Goal: Task Accomplishment & Management: Complete application form

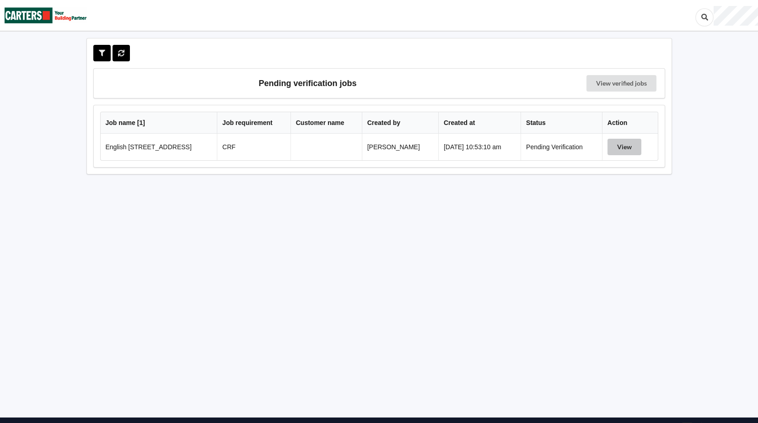
click at [628, 150] on button "View" at bounding box center [624, 147] width 34 height 16
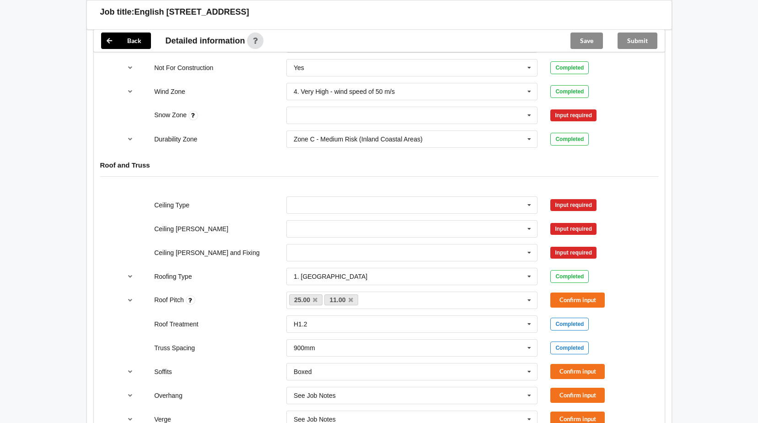
scroll to position [412, 0]
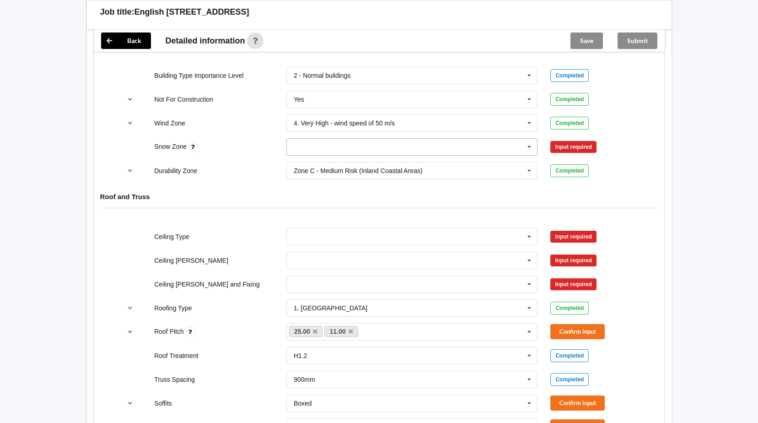
click at [529, 146] on icon at bounding box center [529, 147] width 14 height 17
click at [304, 162] on div "N0" at bounding box center [412, 163] width 251 height 17
click at [587, 150] on button "Confirm input" at bounding box center [577, 146] width 54 height 15
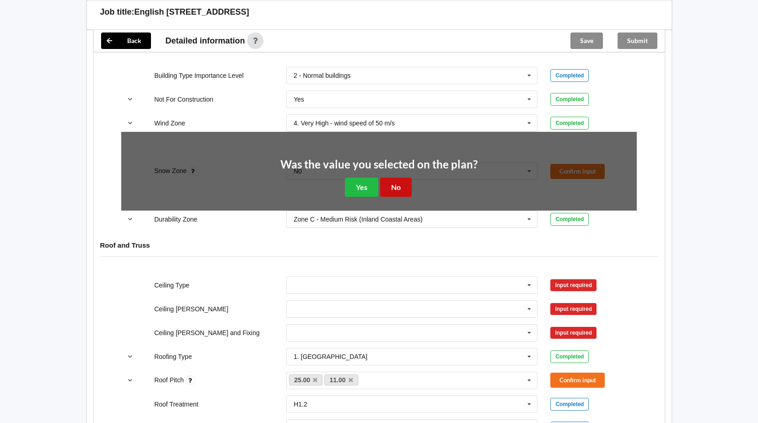
click at [395, 192] on button "No" at bounding box center [396, 186] width 32 height 19
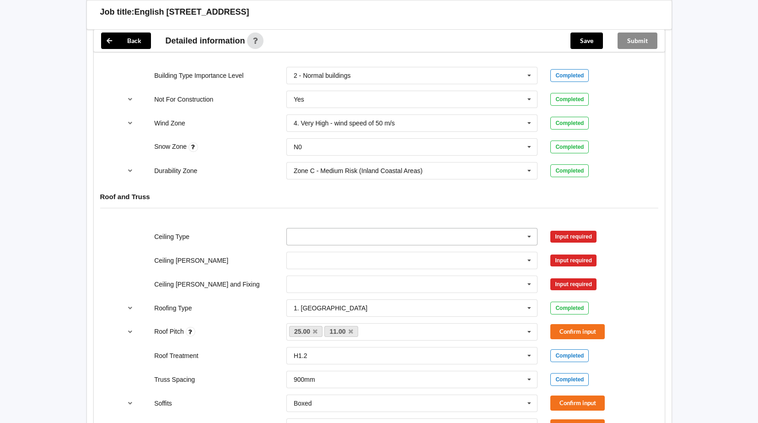
click at [529, 236] on icon at bounding box center [529, 236] width 14 height 17
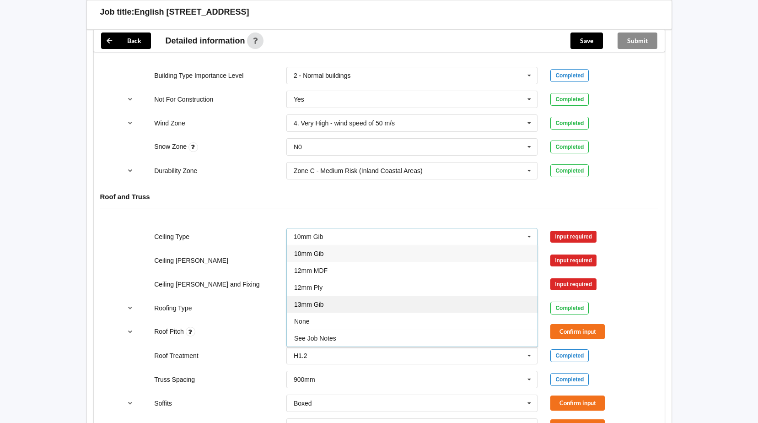
click at [329, 302] on div "13mm Gib" at bounding box center [412, 303] width 251 height 17
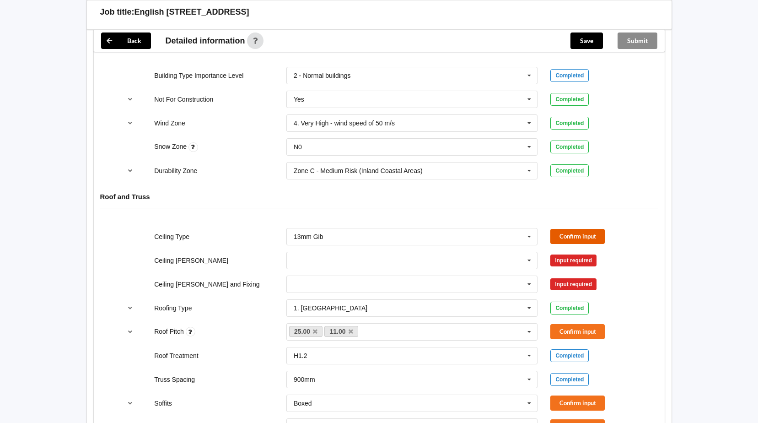
click at [569, 236] on button "Confirm input" at bounding box center [577, 236] width 54 height 15
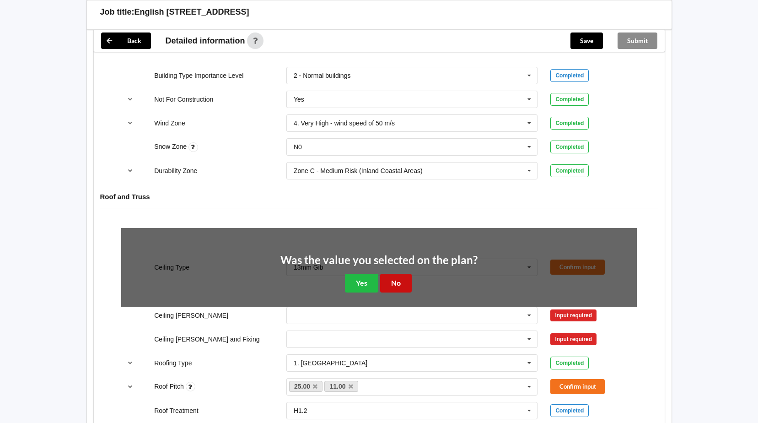
click at [397, 287] on button "No" at bounding box center [396, 283] width 32 height 19
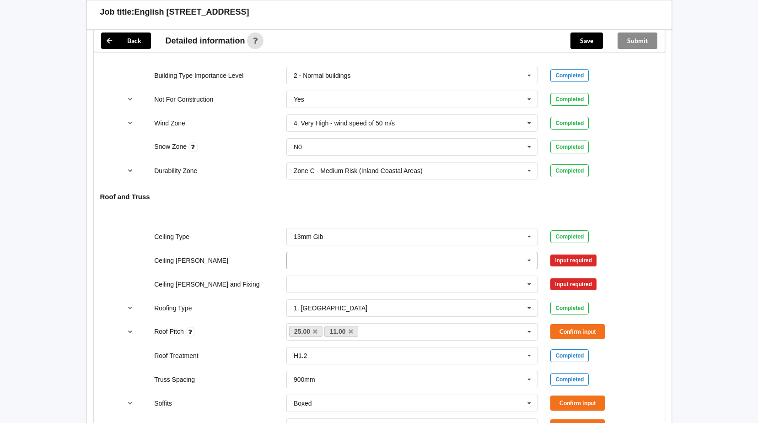
click at [353, 256] on input "text" at bounding box center [412, 260] width 251 height 16
click at [310, 311] on span "600mm" at bounding box center [304, 310] width 21 height 7
click at [563, 260] on button "Confirm input" at bounding box center [577, 259] width 54 height 15
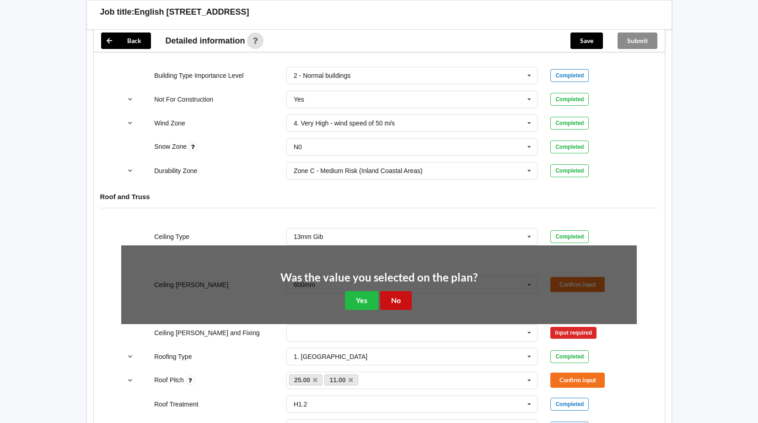
click at [400, 301] on button "No" at bounding box center [396, 300] width 32 height 19
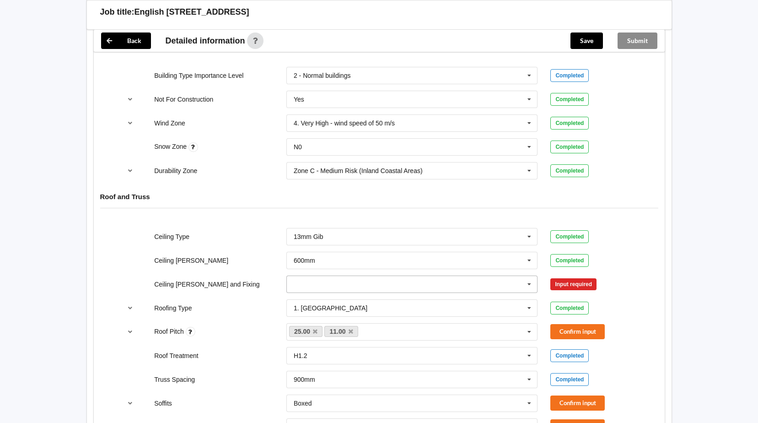
click at [417, 284] on input "text" at bounding box center [412, 284] width 251 height 16
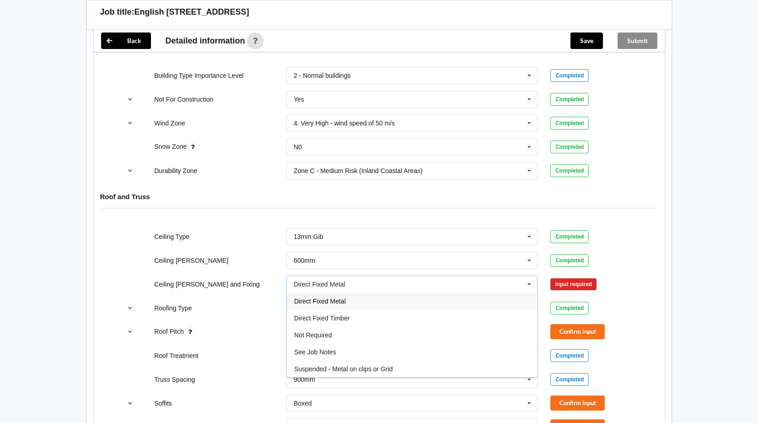
click at [340, 302] on span "Direct Fixed Metal" at bounding box center [320, 300] width 52 height 7
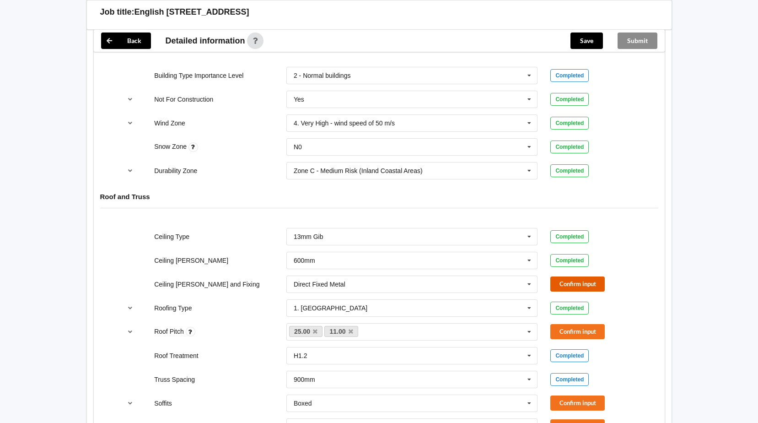
click at [594, 281] on button "Confirm input" at bounding box center [577, 283] width 54 height 15
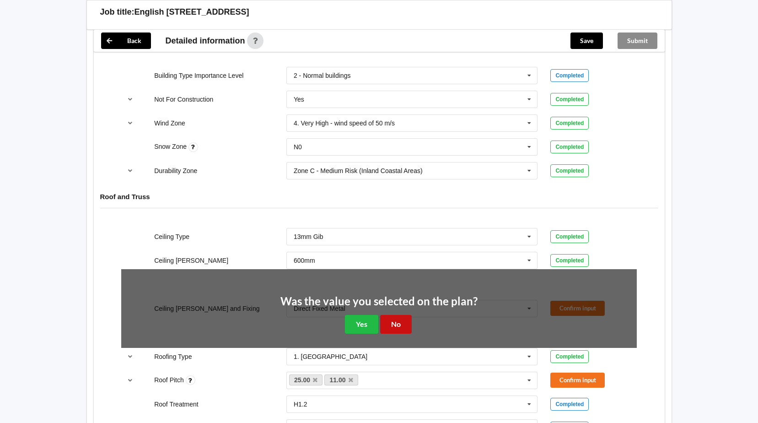
click at [404, 322] on button "No" at bounding box center [396, 324] width 32 height 19
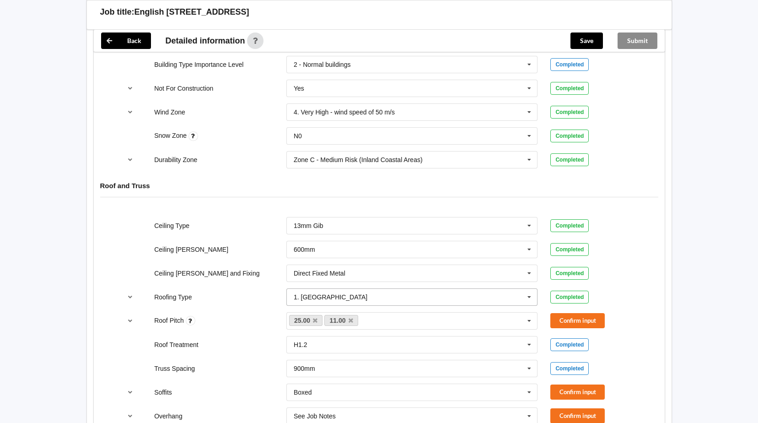
scroll to position [503, 0]
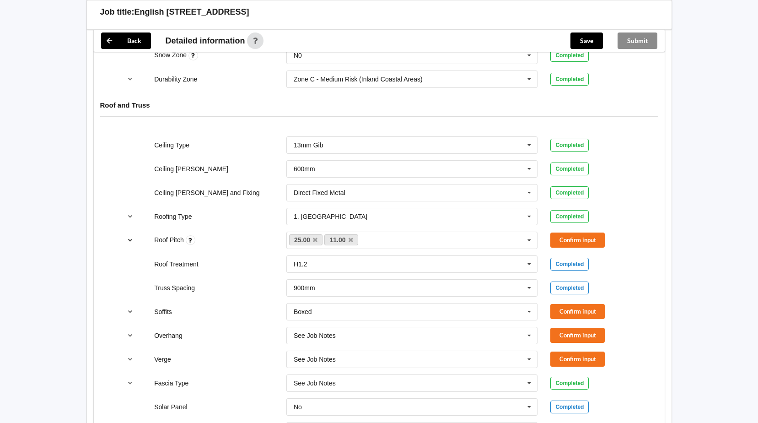
click at [130, 239] on icon "reference-toggle" at bounding box center [130, 239] width 8 height 5
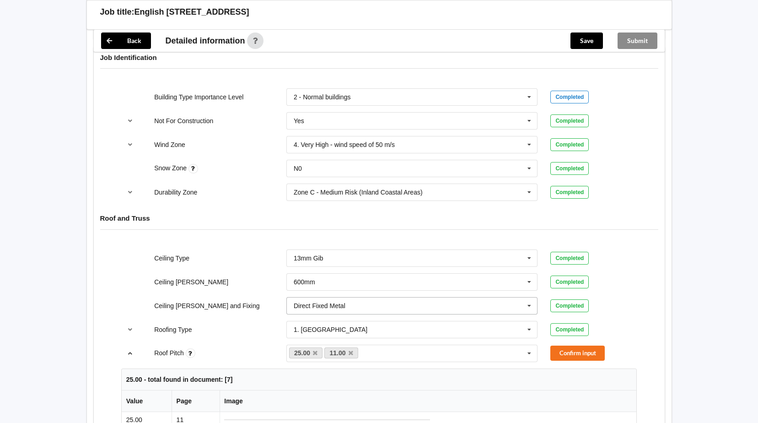
scroll to position [457, 0]
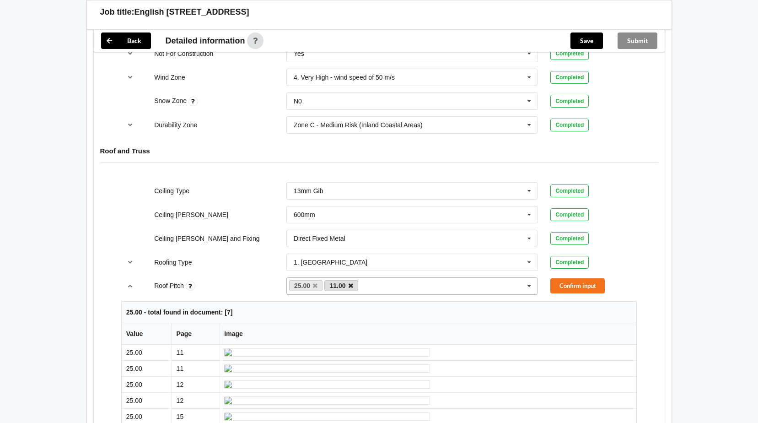
click at [352, 285] on icon at bounding box center [351, 286] width 5 height 6
click at [573, 287] on button "Confirm input" at bounding box center [577, 285] width 54 height 15
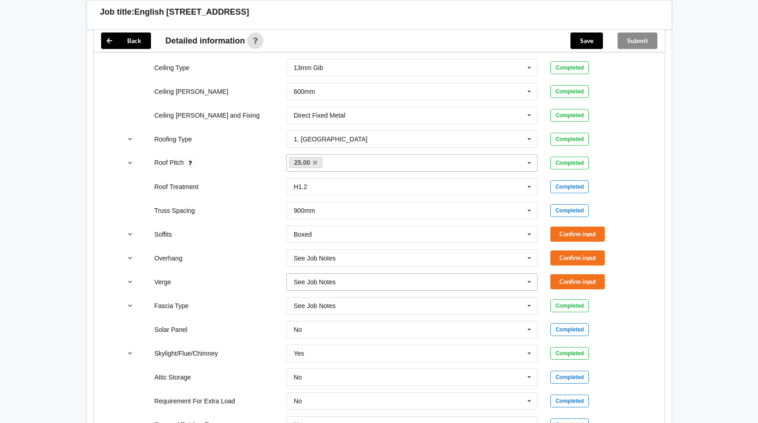
scroll to position [595, 0]
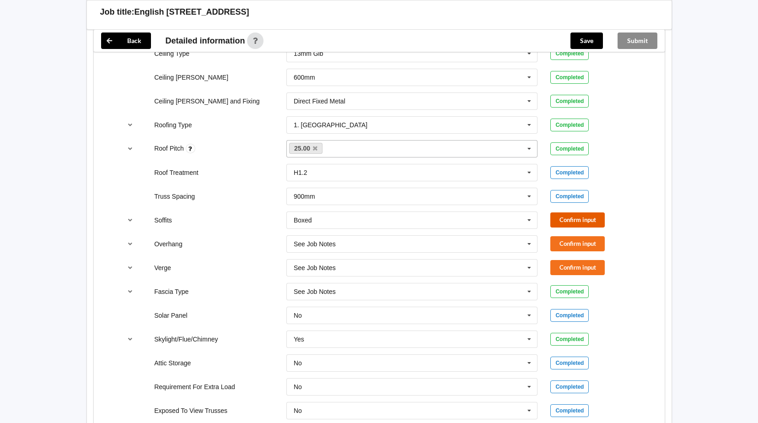
click at [579, 218] on button "Confirm input" at bounding box center [577, 219] width 54 height 15
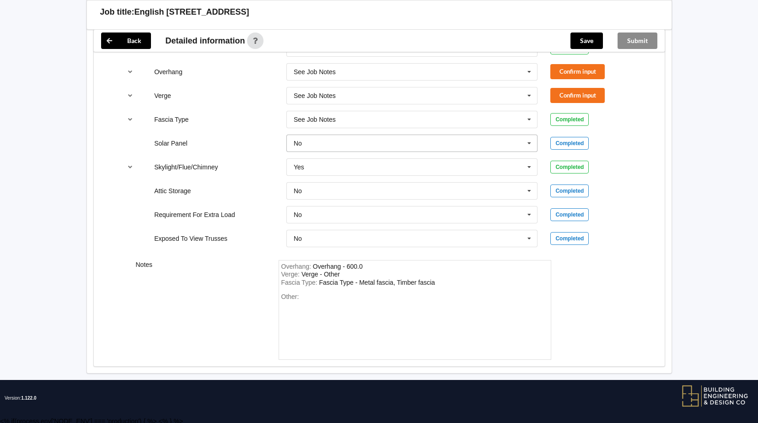
scroll to position [769, 0]
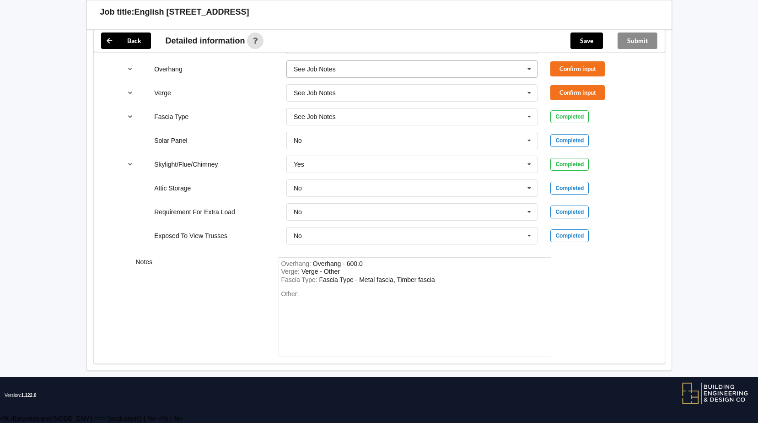
click at [530, 70] on icon at bounding box center [529, 69] width 14 height 17
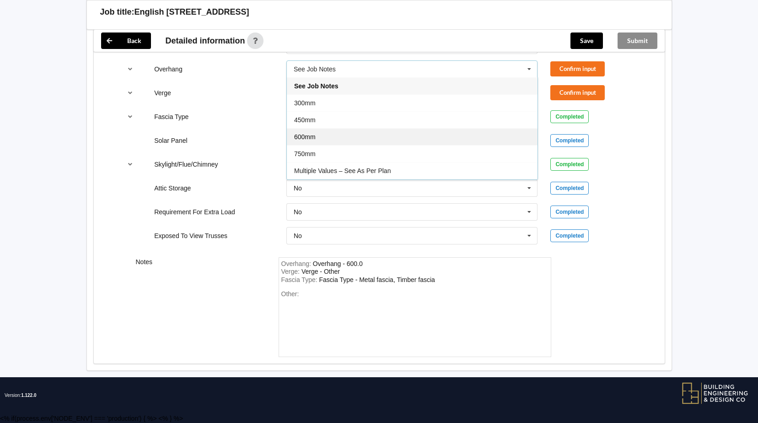
click at [308, 134] on span "600mm" at bounding box center [304, 136] width 21 height 7
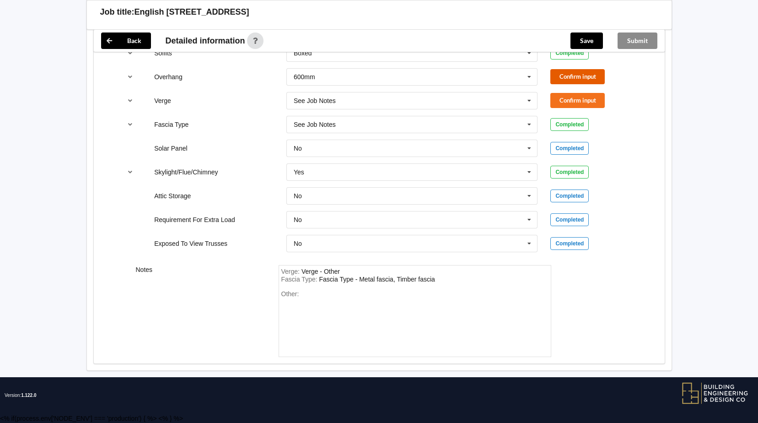
click at [566, 74] on button "Confirm input" at bounding box center [577, 76] width 54 height 15
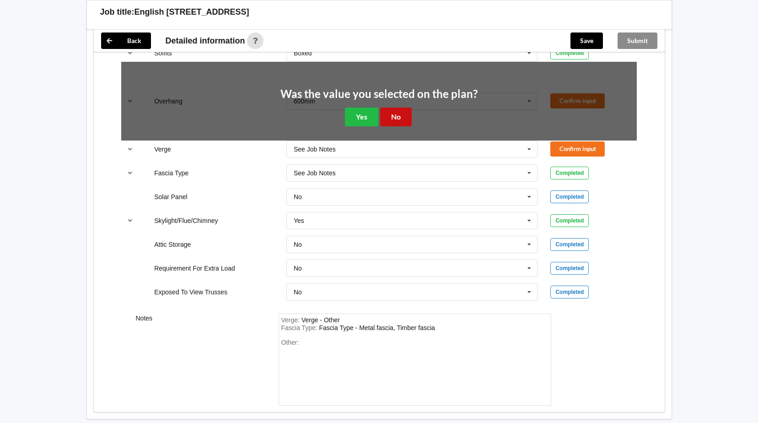
click at [400, 118] on button "No" at bounding box center [396, 116] width 32 height 19
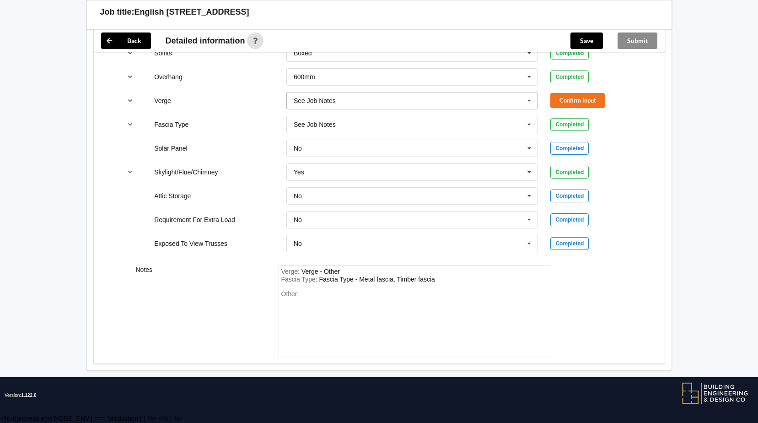
click at [529, 102] on icon at bounding box center [529, 100] width 14 height 17
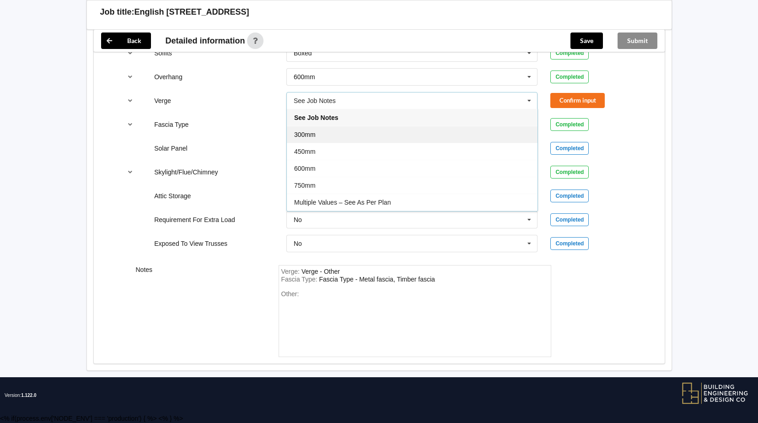
click at [311, 135] on span "300mm" at bounding box center [304, 134] width 21 height 7
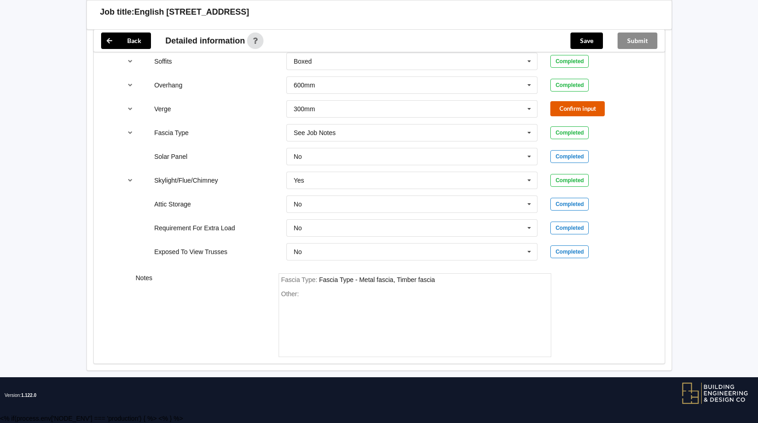
click at [571, 110] on button "Confirm input" at bounding box center [577, 108] width 54 height 15
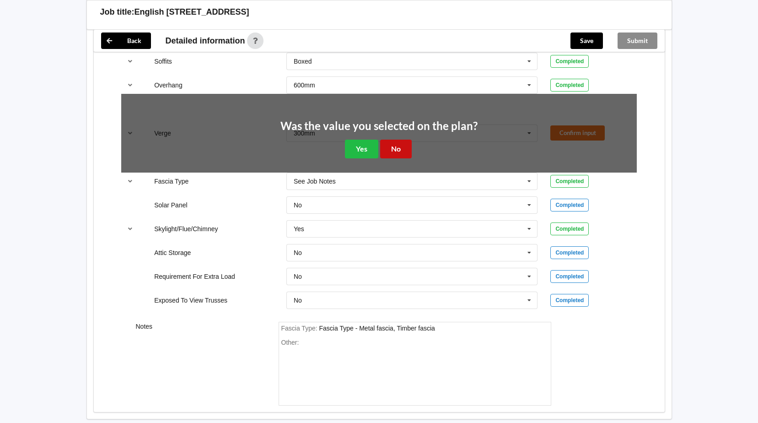
click at [388, 149] on button "No" at bounding box center [396, 148] width 32 height 19
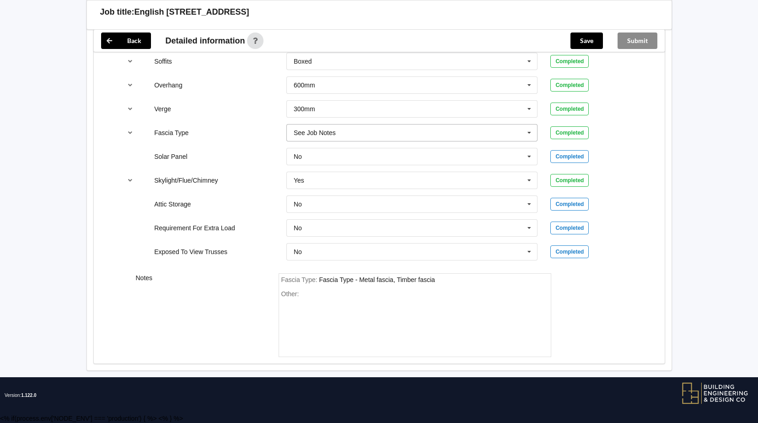
click at [531, 134] on icon at bounding box center [529, 132] width 14 height 17
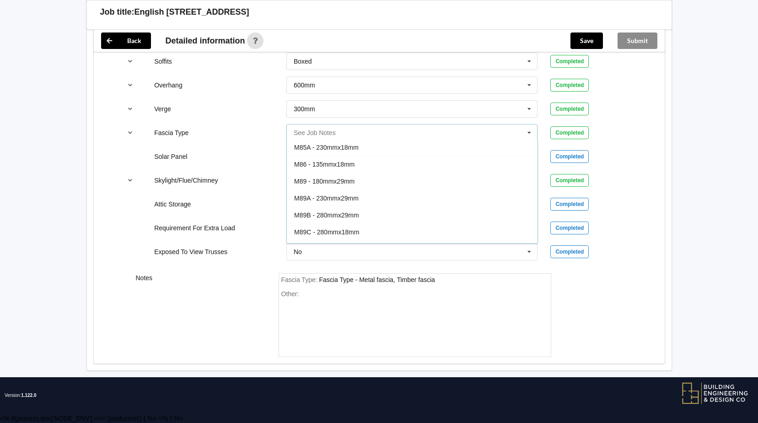
scroll to position [24, 0]
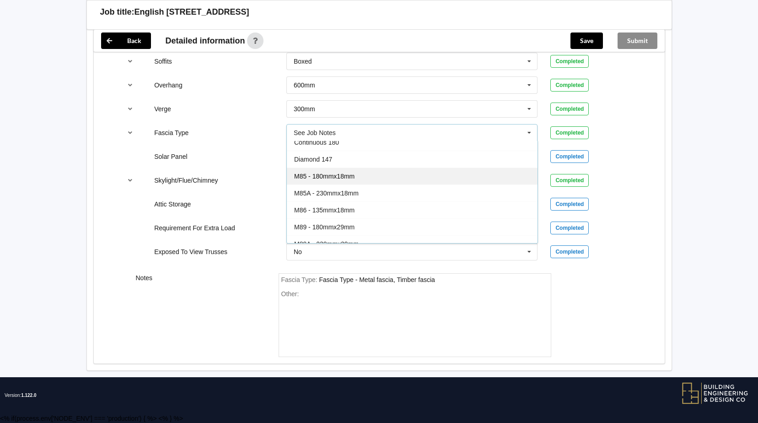
click at [352, 176] on span "M85 - 180mmx18mm" at bounding box center [324, 175] width 60 height 7
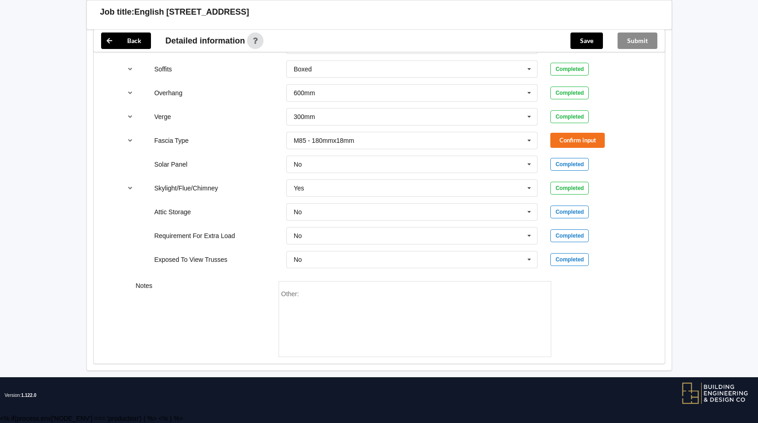
scroll to position [745, 0]
click at [566, 142] on button "Confirm input" at bounding box center [577, 140] width 54 height 15
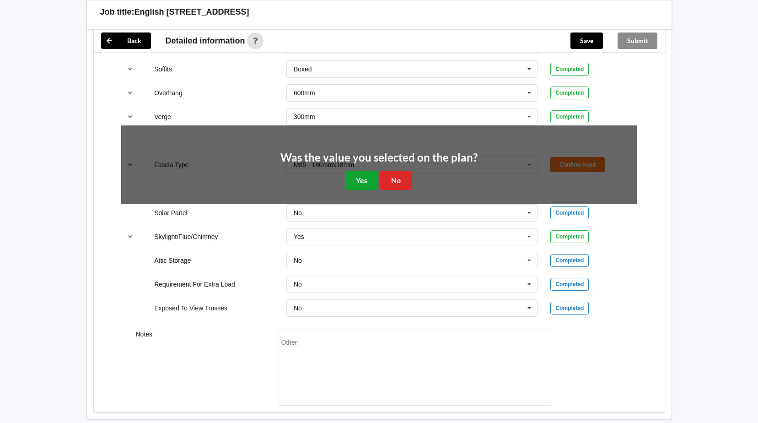
click at [349, 179] on button "Yes" at bounding box center [361, 180] width 33 height 19
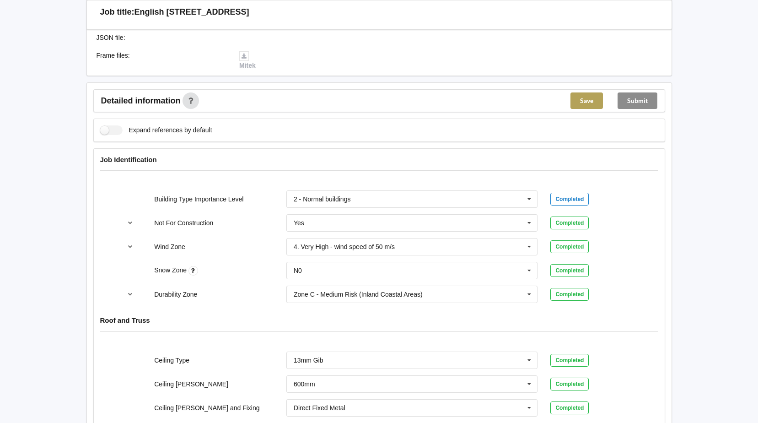
click at [585, 104] on button "Save" at bounding box center [586, 100] width 32 height 16
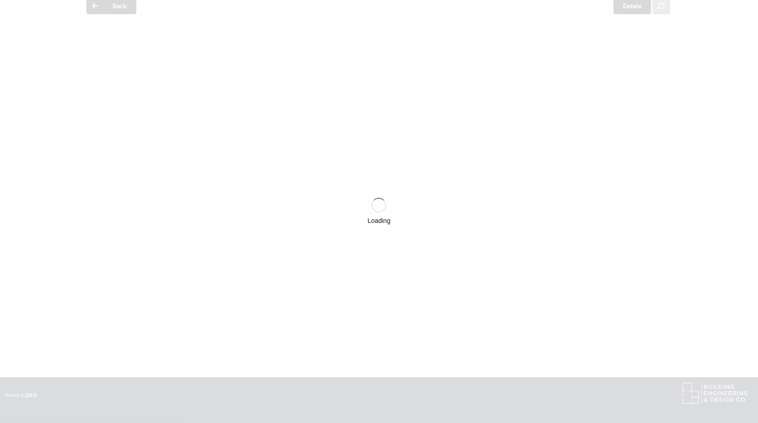
scroll to position [288, 0]
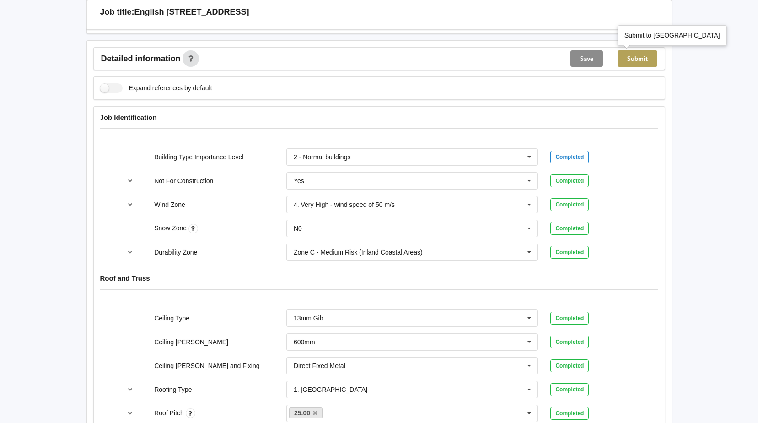
click at [639, 58] on button "Submit" at bounding box center [637, 58] width 40 height 16
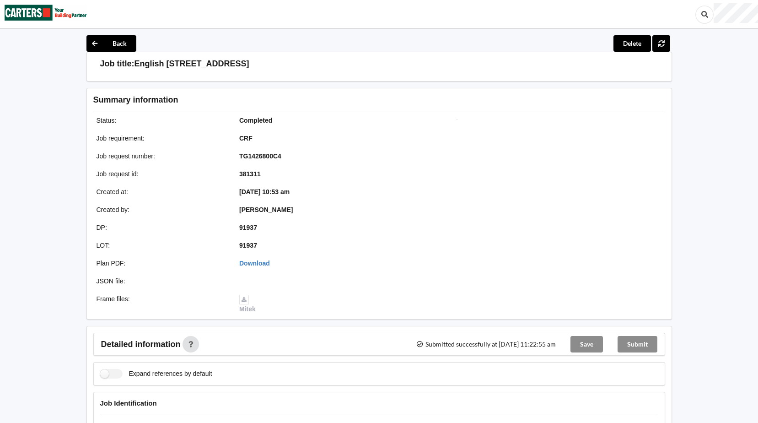
scroll to position [0, 0]
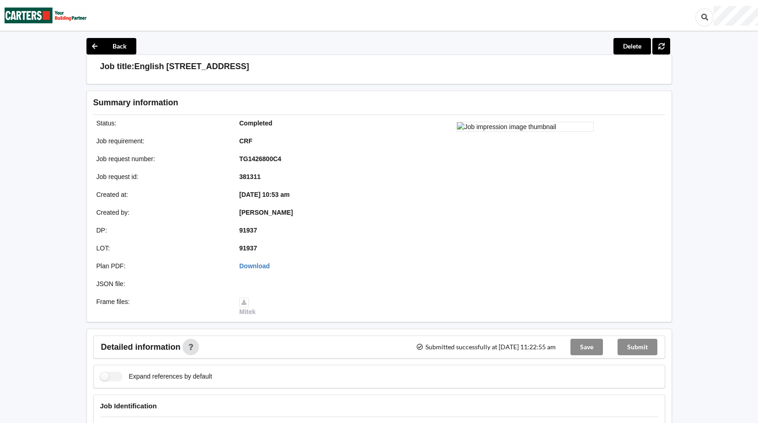
click at [36, 13] on img at bounding box center [46, 15] width 82 height 30
